Goal: Task Accomplishment & Management: Manage account settings

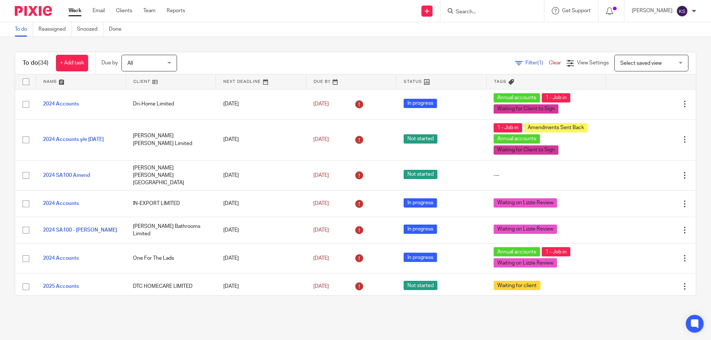
click at [487, 14] on input "Search" at bounding box center [488, 12] width 67 height 7
click at [493, 10] on input "Search" at bounding box center [488, 12] width 67 height 7
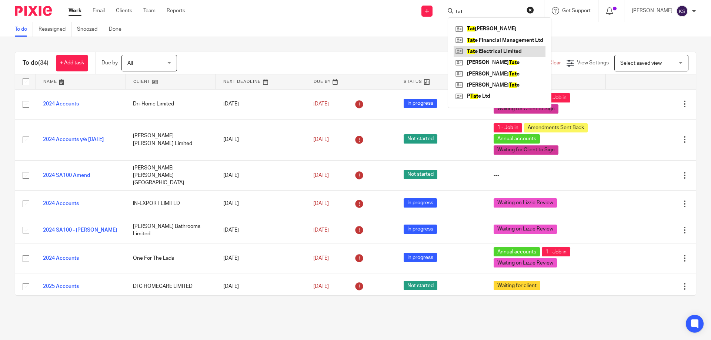
type input "tat"
click at [490, 50] on link at bounding box center [500, 51] width 92 height 11
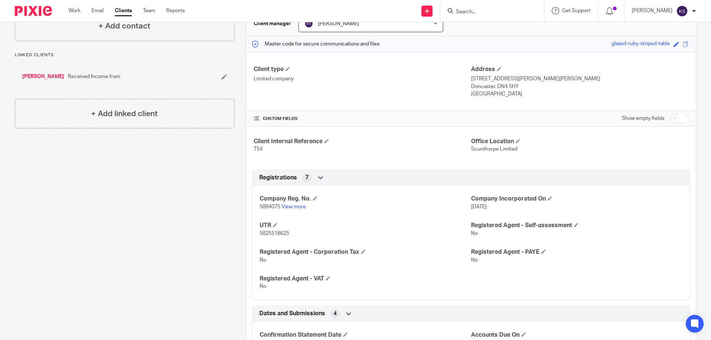
scroll to position [144, 0]
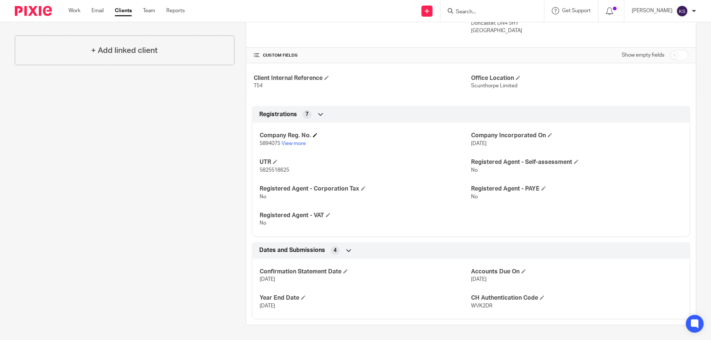
drag, startPoint x: 365, startPoint y: 163, endPoint x: 419, endPoint y: 134, distance: 61.1
click at [419, 134] on h4 "Company Reg. No." at bounding box center [365, 136] width 211 height 8
drag, startPoint x: 491, startPoint y: 305, endPoint x: 466, endPoint y: 307, distance: 25.3
click at [466, 307] on div "Confirmation Statement Date 14 Apr 2025 Accounts Due On 31 Aug 2025 Year End Da…" at bounding box center [471, 286] width 438 height 67
drag, startPoint x: 471, startPoint y: 309, endPoint x: 468, endPoint y: 307, distance: 4.0
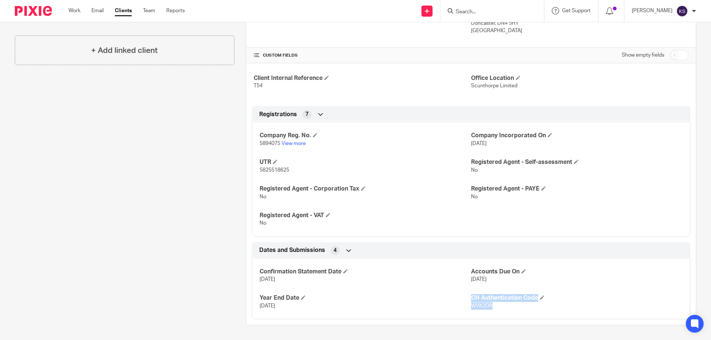
click at [471, 308] on p "WVK2DR" at bounding box center [576, 306] width 211 height 7
click at [471, 305] on span "WVK2DR" at bounding box center [481, 306] width 21 height 5
click at [461, 304] on p "30 Nov 2024" at bounding box center [365, 306] width 211 height 7
drag, startPoint x: 465, startPoint y: 305, endPoint x: 487, endPoint y: 307, distance: 21.6
click at [487, 307] on div "Confirmation Statement Date 14 Apr 2025 Accounts Due On 31 Aug 2025 Year End Da…" at bounding box center [471, 286] width 438 height 67
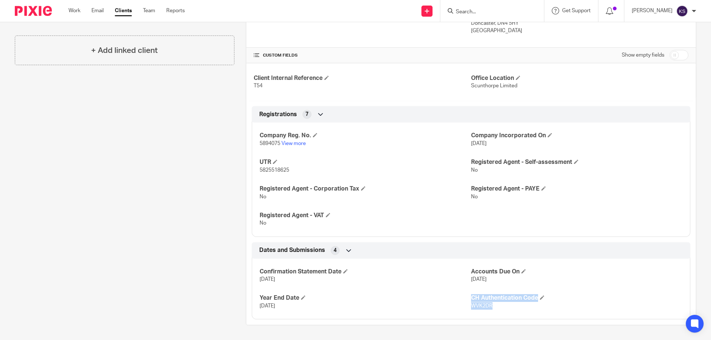
click at [487, 307] on span "WVK2DR" at bounding box center [481, 306] width 21 height 5
click at [491, 308] on p "WVK2DR" at bounding box center [576, 306] width 211 height 7
drag, startPoint x: 491, startPoint y: 308, endPoint x: 467, endPoint y: 304, distance: 24.4
click at [471, 304] on p "WVK2DR" at bounding box center [576, 306] width 211 height 7
copy span "WVK2DR"
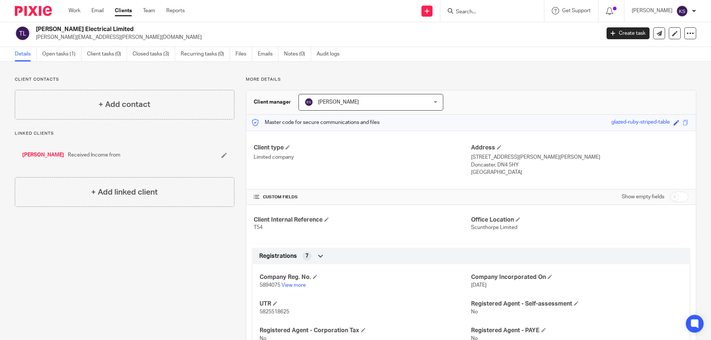
scroll to position [0, 0]
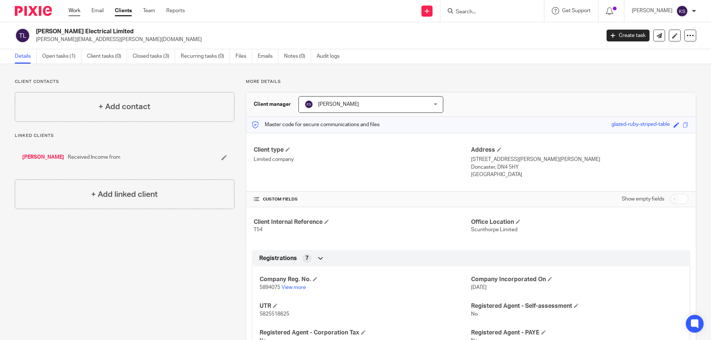
click at [72, 9] on link "Work" at bounding box center [75, 10] width 12 height 7
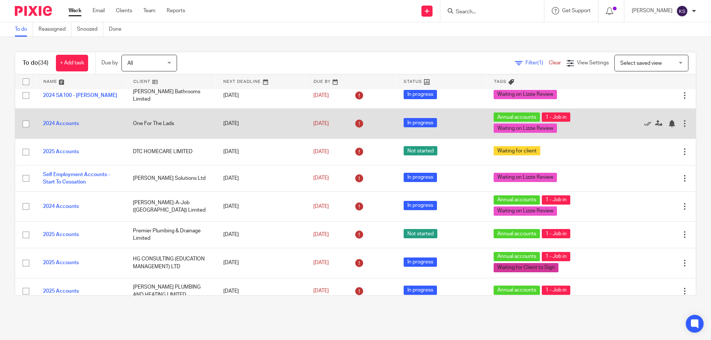
scroll to position [148, 0]
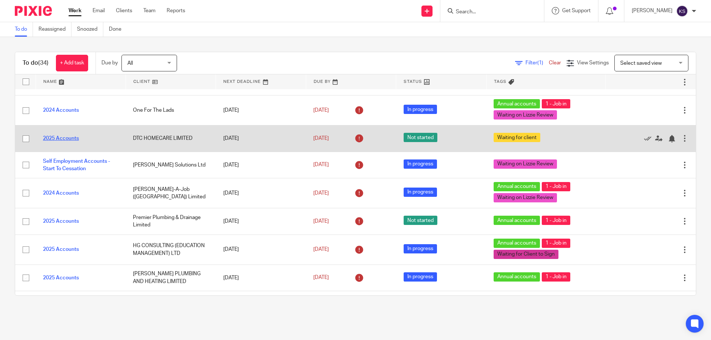
click at [73, 141] on link "2025 Accounts" at bounding box center [61, 138] width 36 height 5
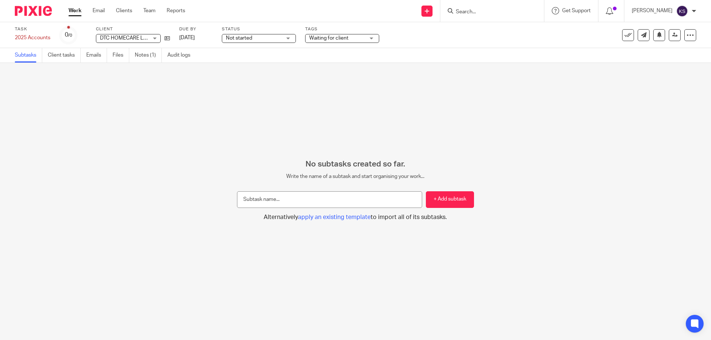
click at [326, 40] on span "Waiting for client" at bounding box center [328, 38] width 39 height 5
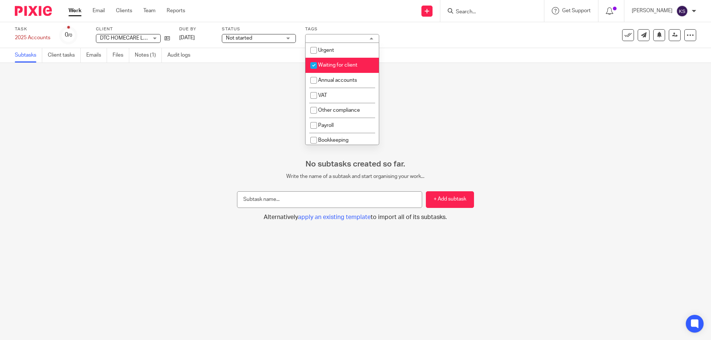
click at [347, 66] on span "Waiting for client" at bounding box center [337, 65] width 39 height 5
checkbox input "false"
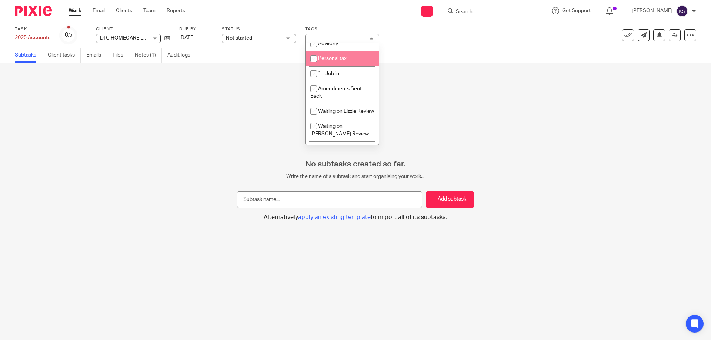
scroll to position [138, 0]
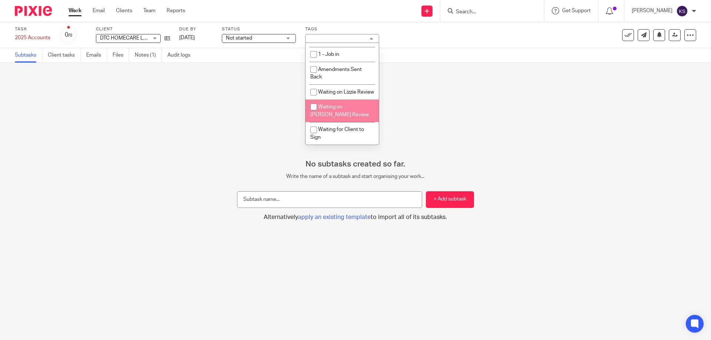
click at [344, 94] on li "Waiting on Lizzie Review" at bounding box center [341, 91] width 73 height 15
checkbox input "true"
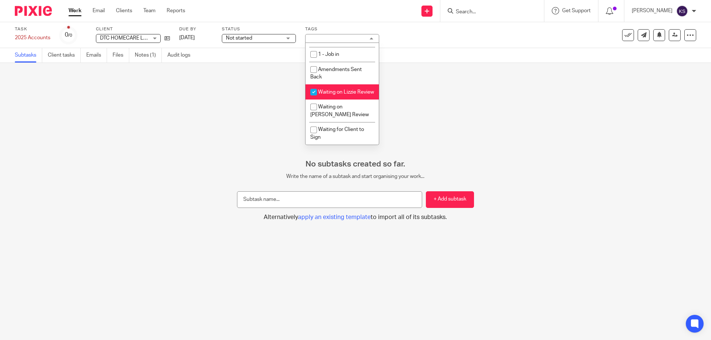
click at [180, 97] on div "No subtasks created so far. Write the name of a subtask and start organising yo…" at bounding box center [355, 201] width 711 height 277
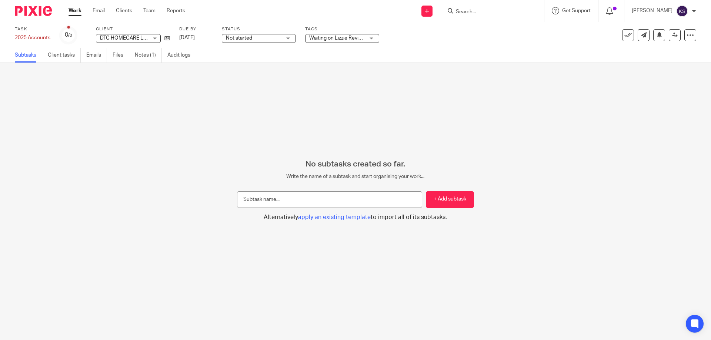
click at [74, 13] on link "Work" at bounding box center [75, 10] width 13 height 7
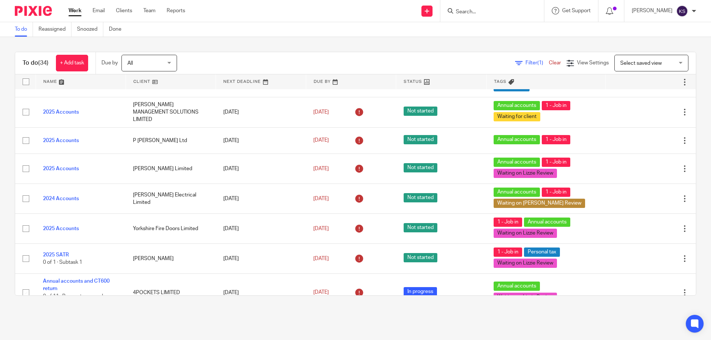
scroll to position [592, 0]
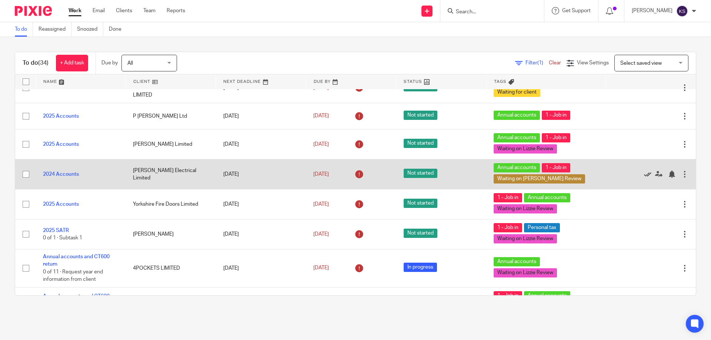
click at [644, 178] on icon at bounding box center [647, 174] width 7 height 7
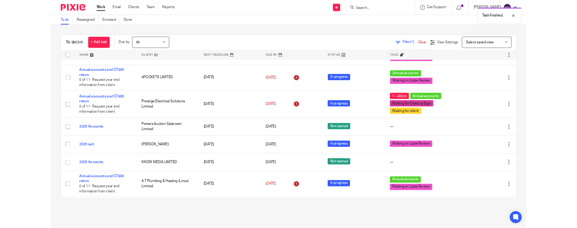
scroll to position [795, 0]
